Goal: Check status: Check status

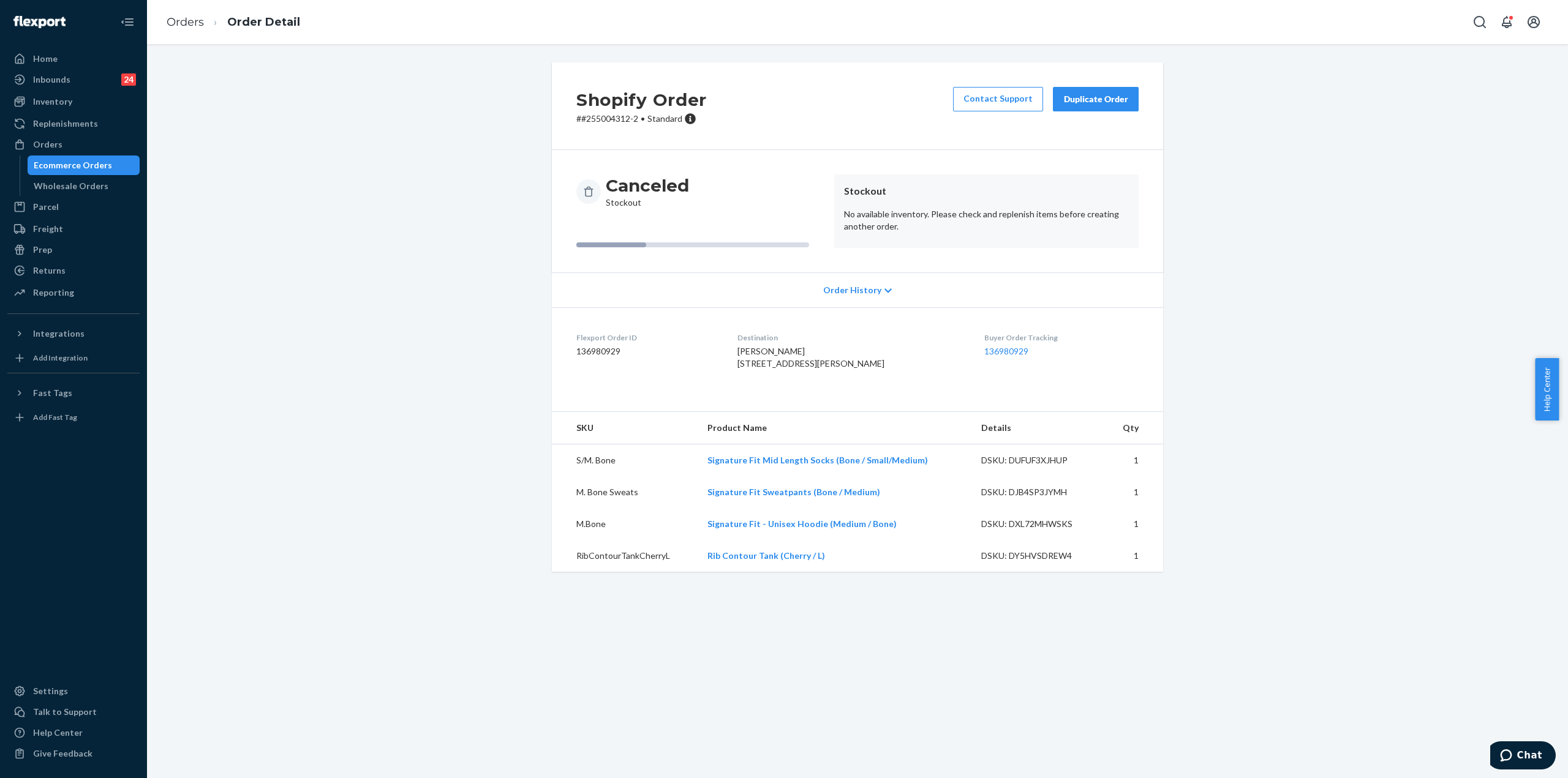
click at [77, 162] on div "Ecommerce Orders" at bounding box center [73, 165] width 79 height 12
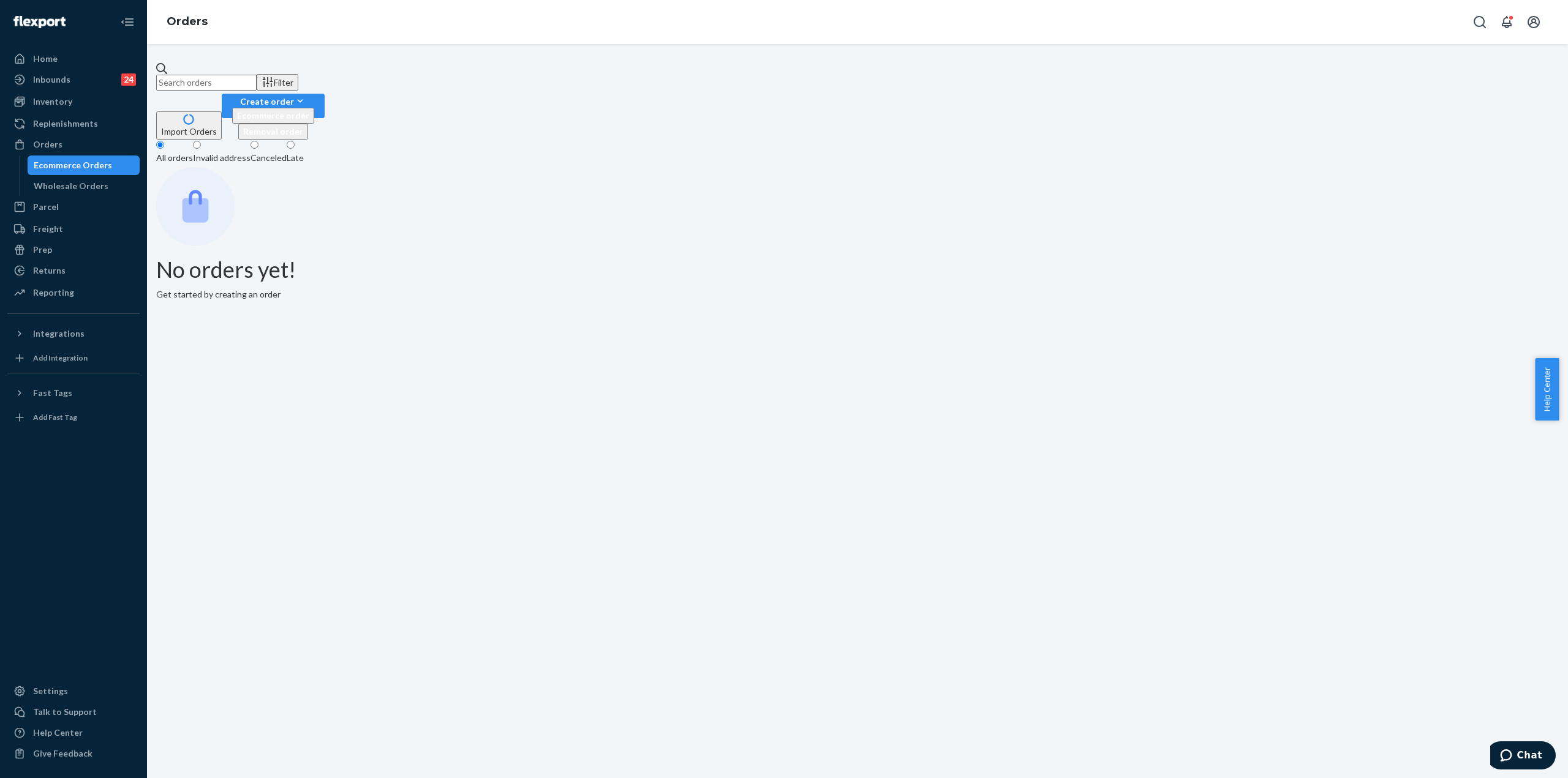
click at [250, 152] on div "Invalid address" at bounding box center [222, 158] width 58 height 12
click at [201, 141] on input "Invalid address" at bounding box center [197, 144] width 8 height 8
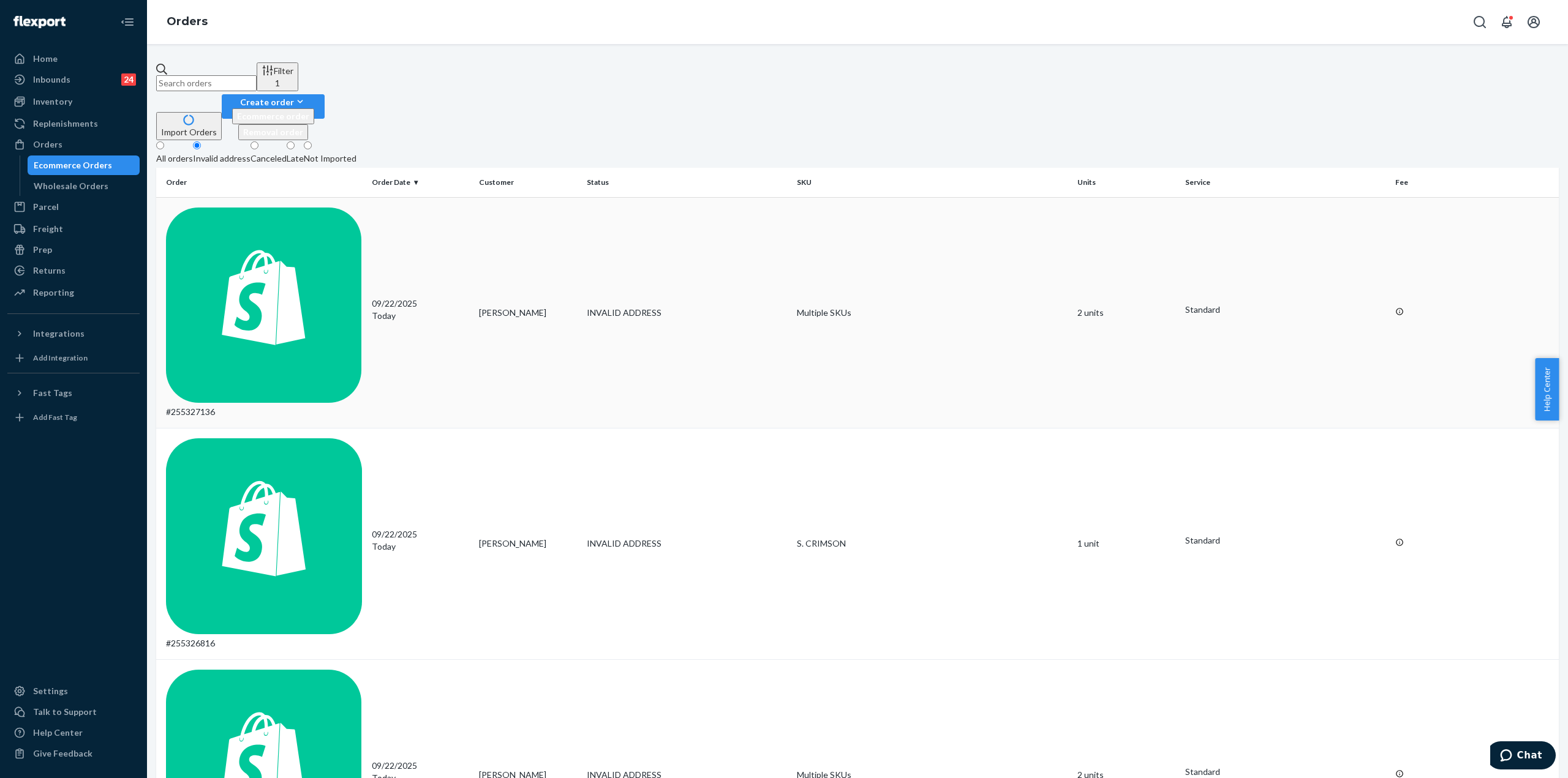
click at [288, 197] on td "#255327136" at bounding box center [261, 313] width 211 height 232
click at [357, 152] on div "Not Imported" at bounding box center [330, 159] width 53 height 12
click at [312, 141] on input "Not Imported" at bounding box center [307, 145] width 8 height 8
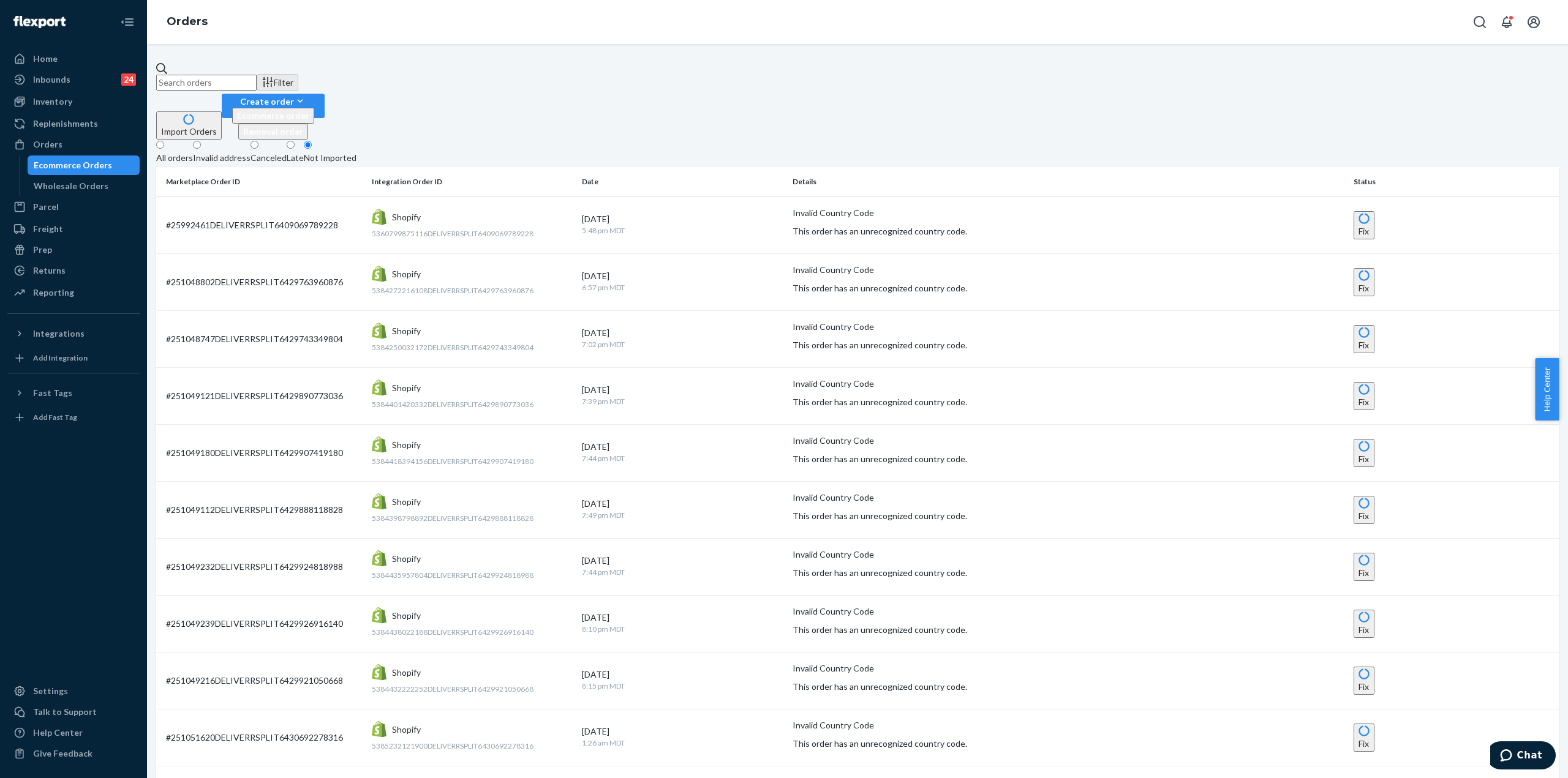
click at [193, 152] on div "All orders" at bounding box center [175, 158] width 37 height 12
click at [164, 141] on input "All orders" at bounding box center [160, 144] width 8 height 8
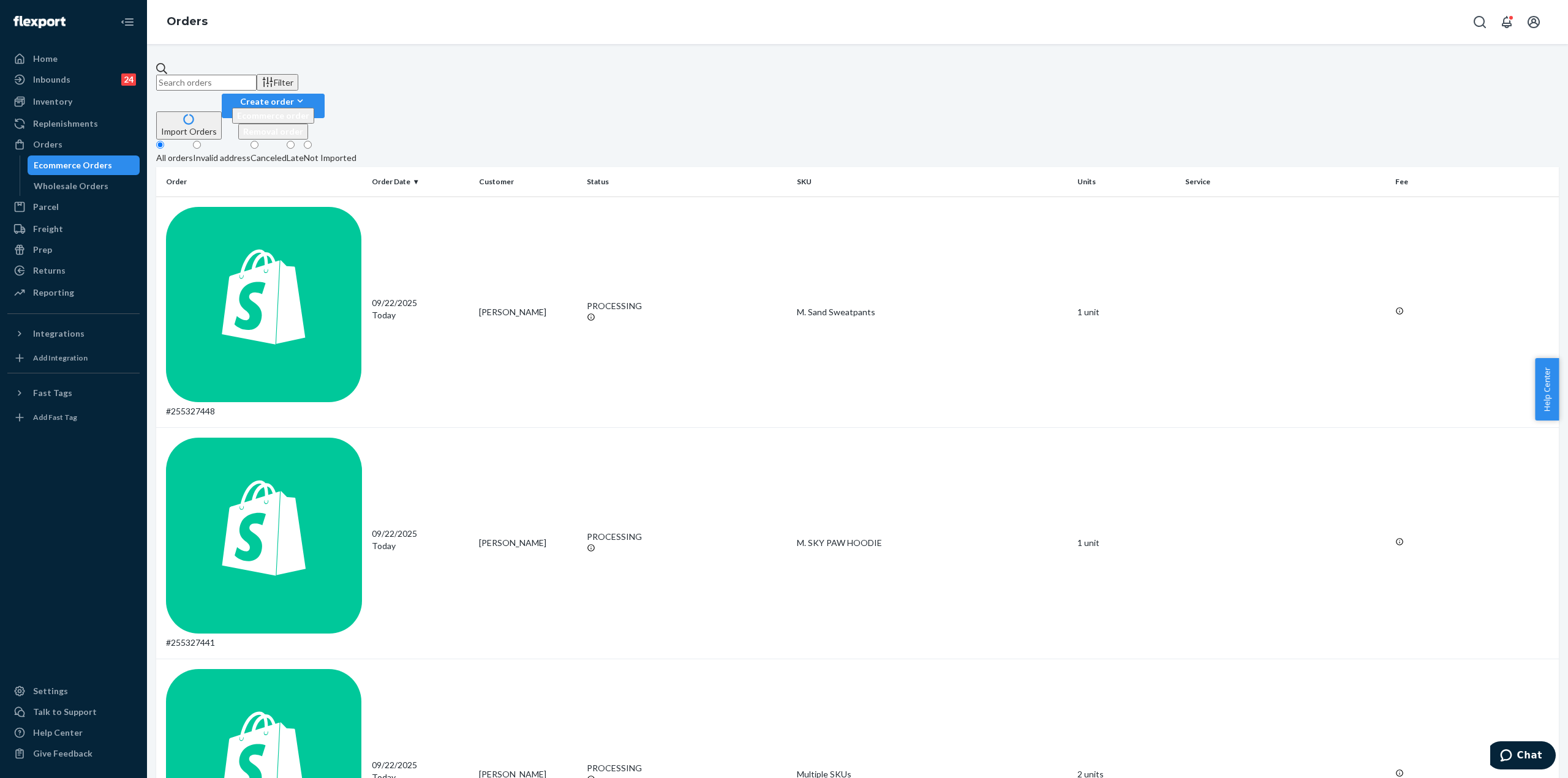
click at [245, 152] on div "Invalid address" at bounding box center [222, 158] width 58 height 12
click at [201, 141] on input "Invalid address" at bounding box center [197, 144] width 8 height 8
click at [63, 54] on div "Home" at bounding box center [73, 59] width 130 height 17
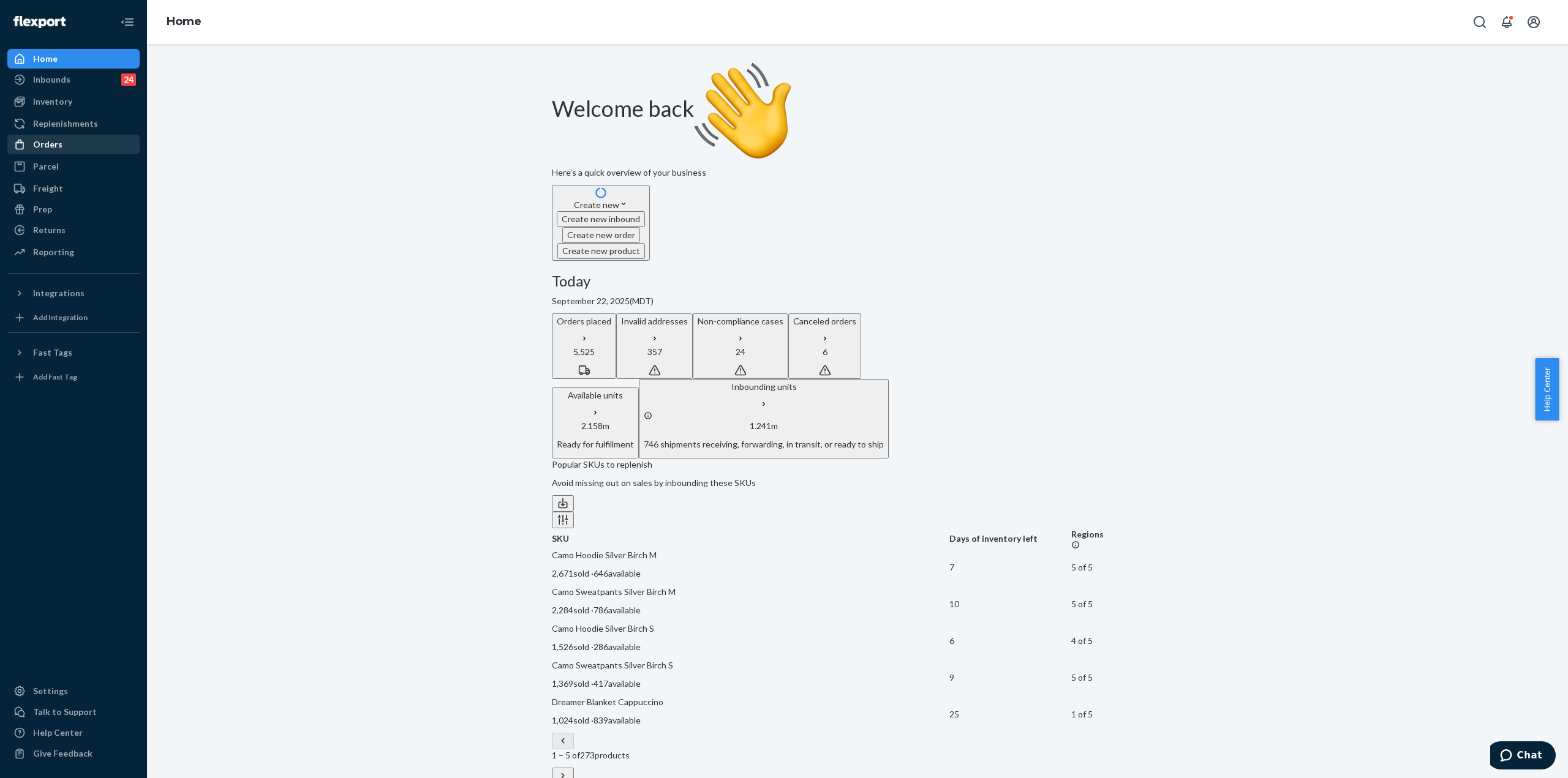
click at [56, 136] on div "Orders" at bounding box center [73, 144] width 130 height 17
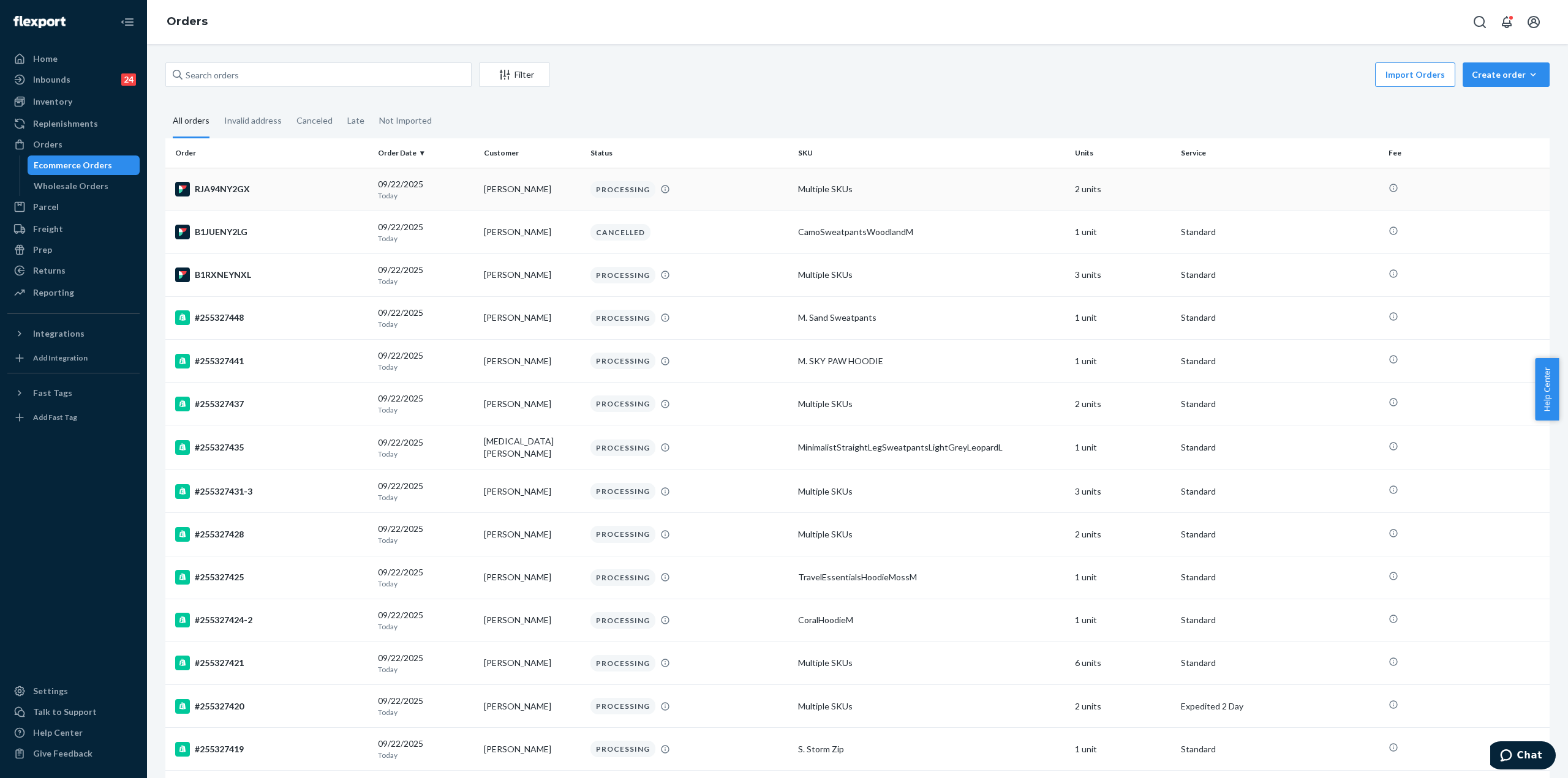
click at [221, 195] on div "RJA94NY2GX" at bounding box center [272, 189] width 193 height 15
drag, startPoint x: 195, startPoint y: 85, endPoint x: 140, endPoint y: 86, distance: 55.0
click at [136, 84] on div "Home Inbounds 24 Shipping Plans Problems 24 Inventory Products Replenishments O…" at bounding box center [784, 389] width 1568 height 778
paste input "5179312"
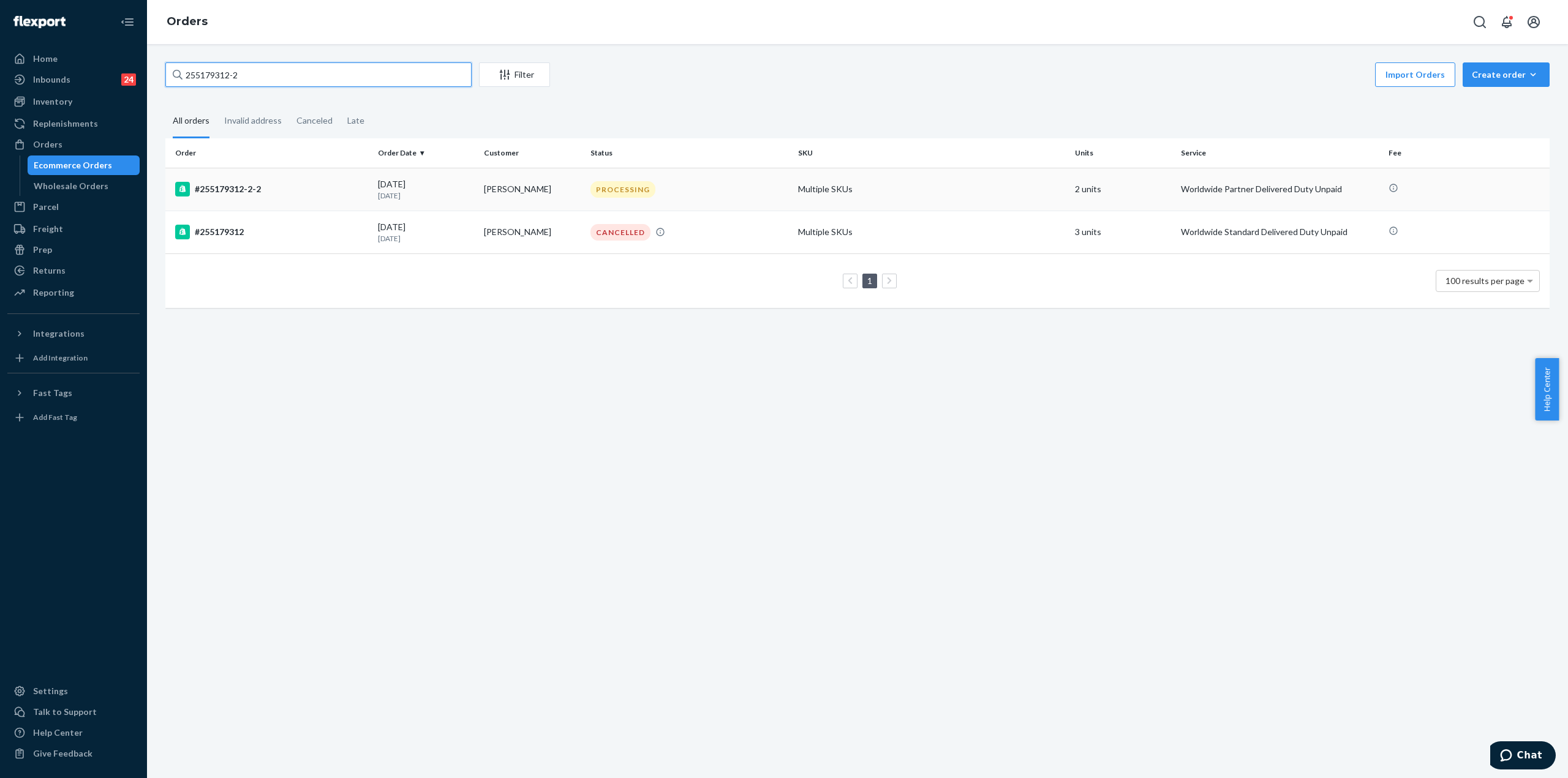
type input "255179312-2"
click at [241, 189] on div "#255179312-2-2" at bounding box center [272, 189] width 193 height 15
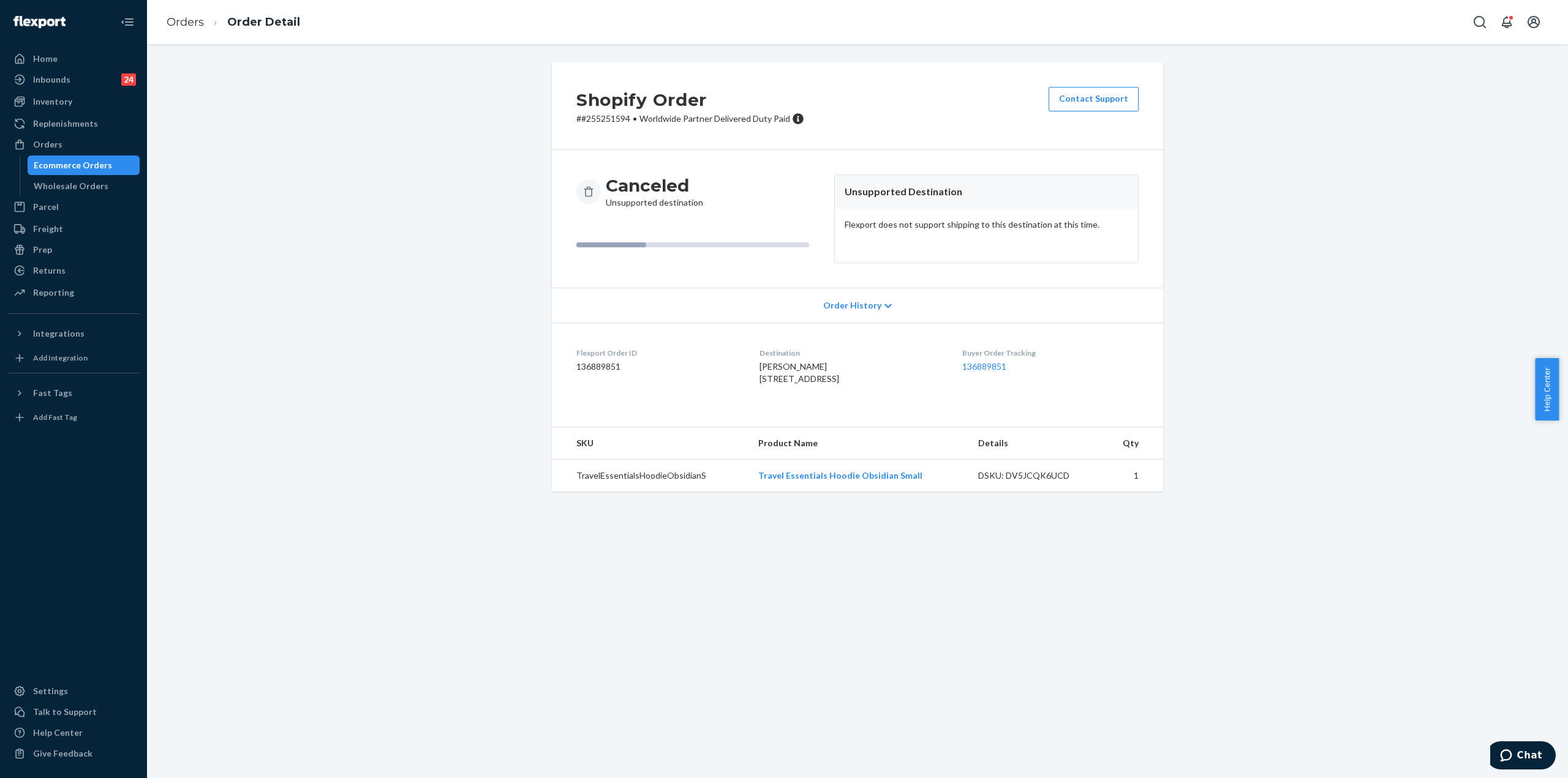
click at [841, 308] on span "Order History" at bounding box center [852, 305] width 58 height 12
